Goal: Information Seeking & Learning: Find specific fact

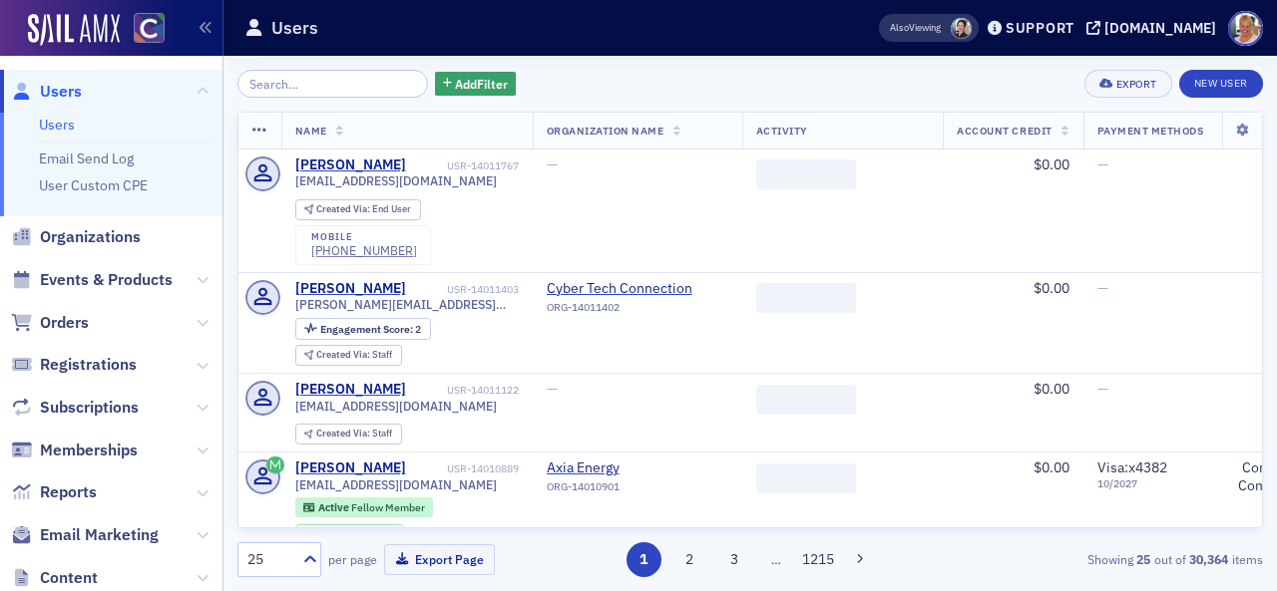
click at [323, 85] on input "search" at bounding box center [332, 84] width 191 height 28
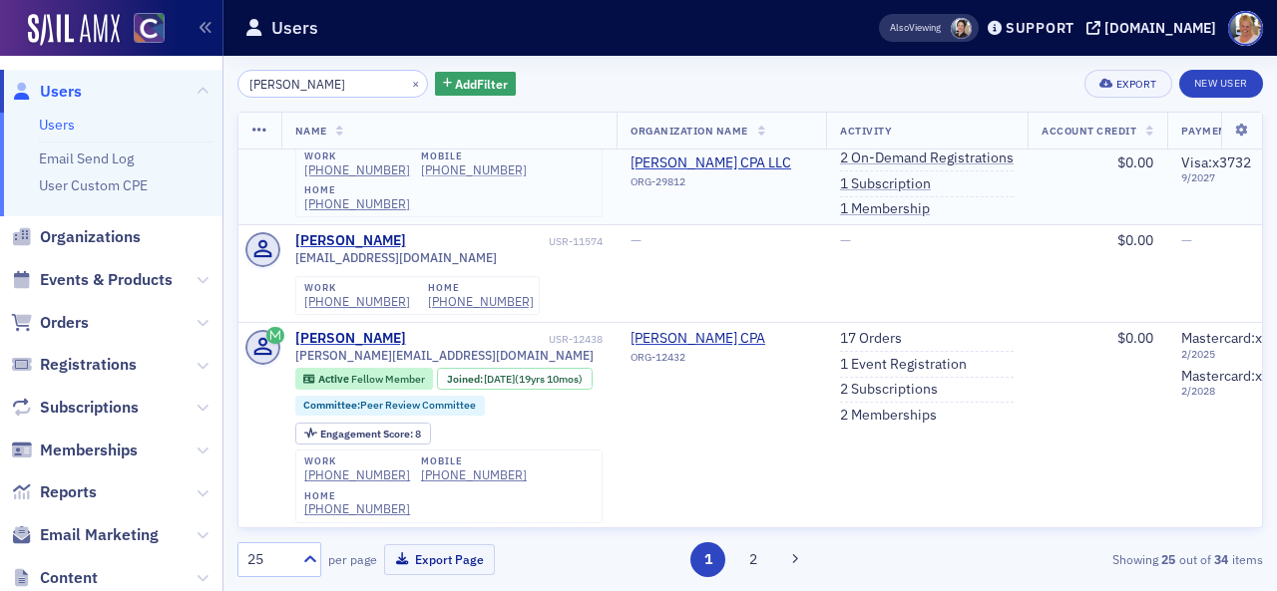
scroll to position [111, 0]
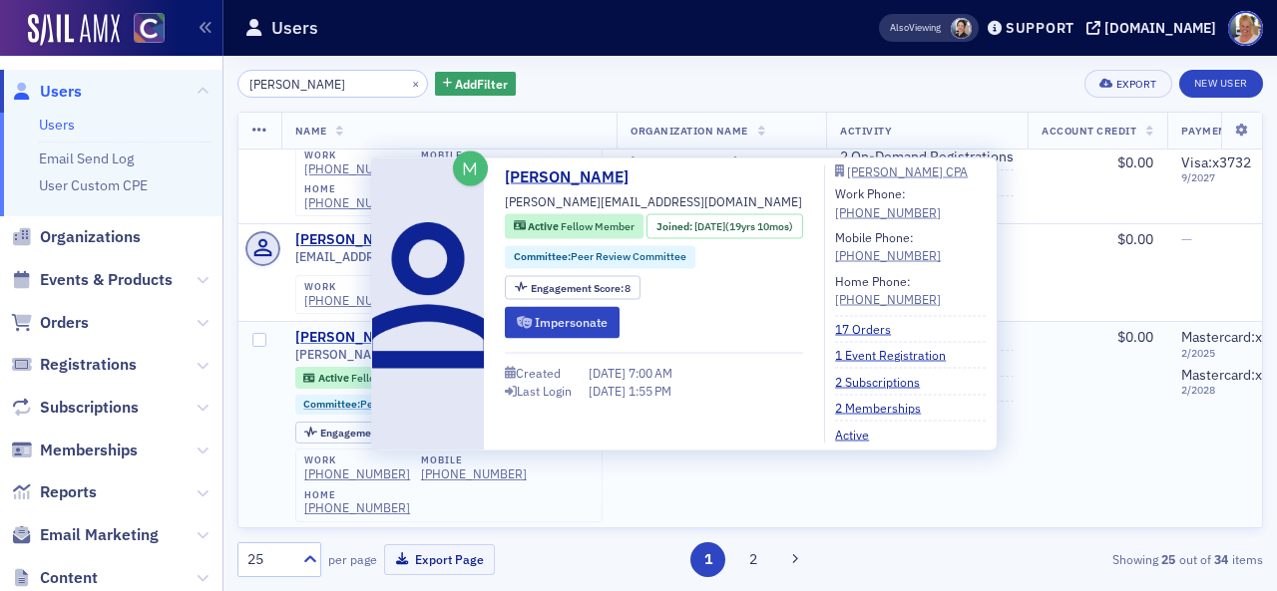
type input "[PERSON_NAME]"
click at [349, 329] on div "[PERSON_NAME]" at bounding box center [350, 338] width 111 height 18
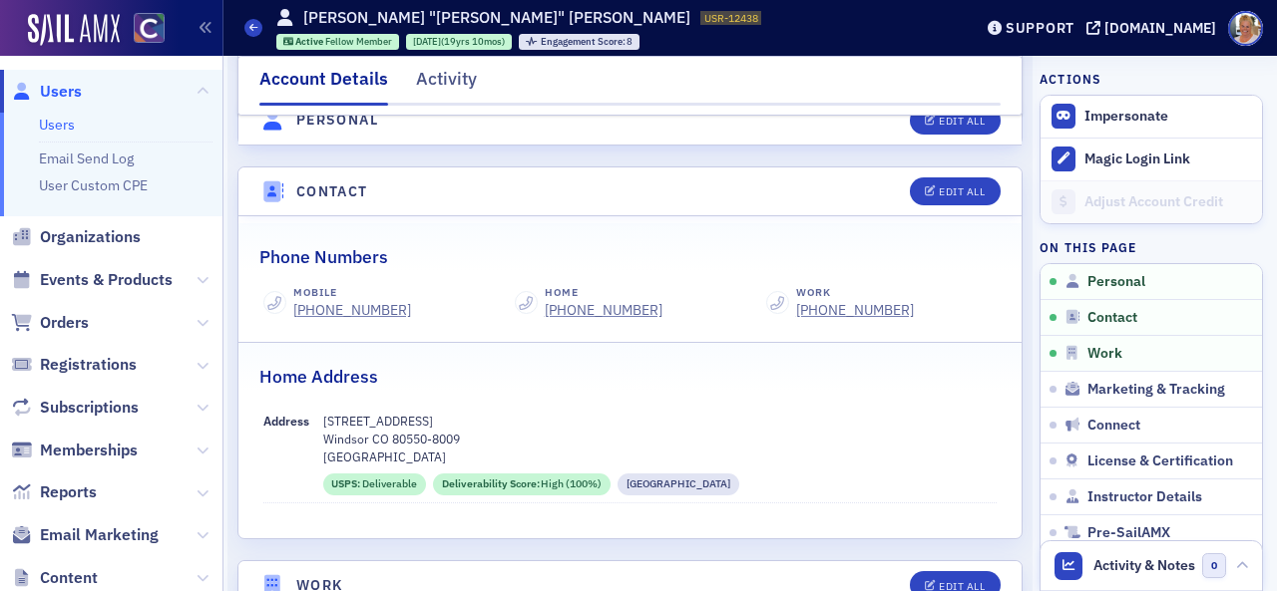
scroll to position [781, 0]
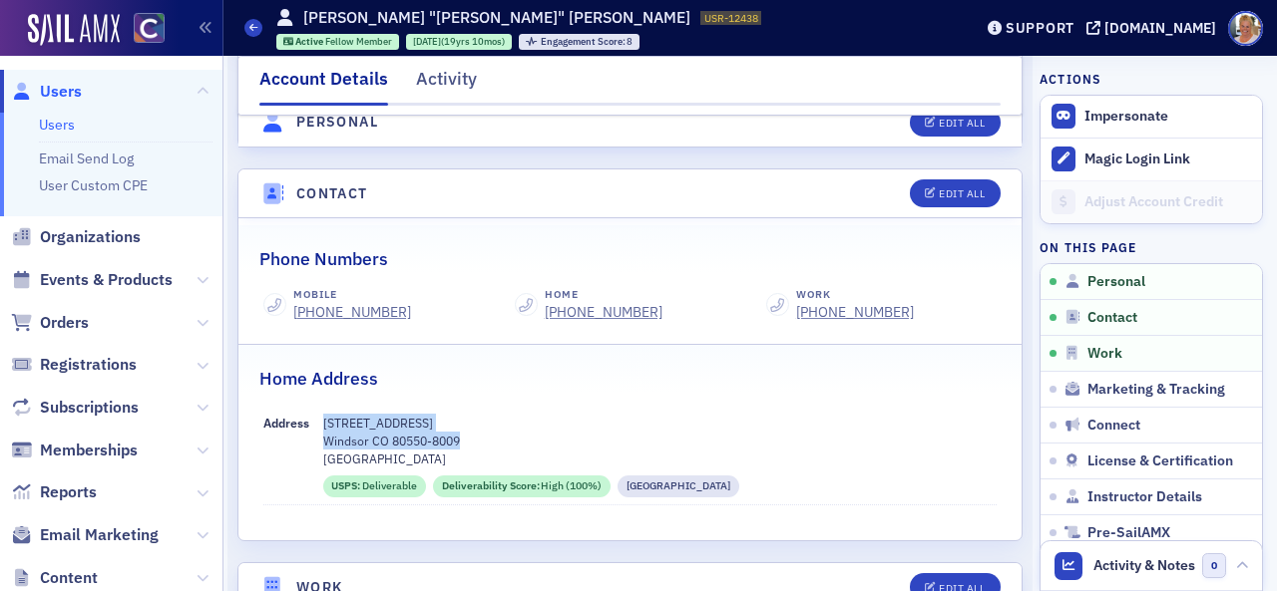
drag, startPoint x: 326, startPoint y: 403, endPoint x: 460, endPoint y: 415, distance: 134.2
click at [460, 415] on div "[STREET_ADDRESS]" at bounding box center [660, 441] width 674 height 55
copy div "[STREET_ADDRESS]"
